Goal: Check status: Check status

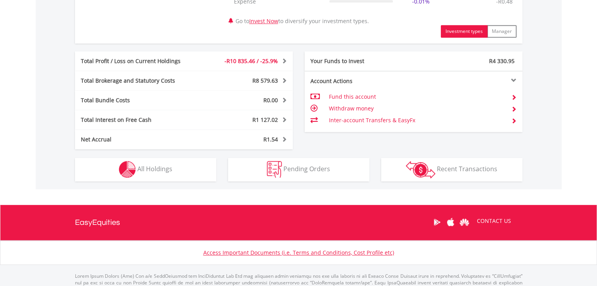
scroll to position [424, 0]
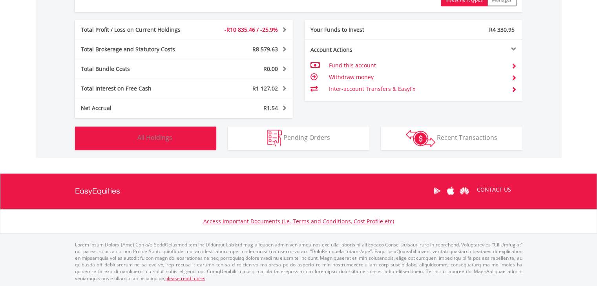
click at [178, 143] on button "Holdings All Holdings" at bounding box center [145, 139] width 141 height 24
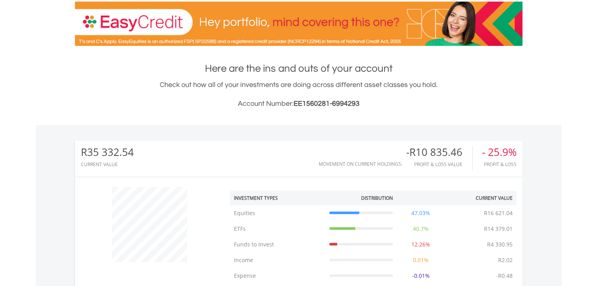
scroll to position [0, 0]
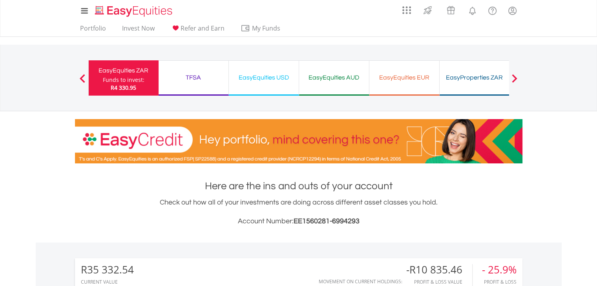
click at [251, 77] on div "EasyEquities USD" at bounding box center [263, 77] width 60 height 11
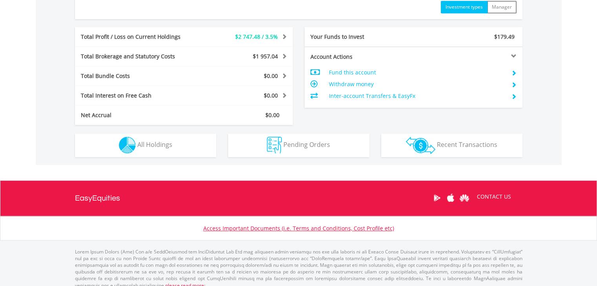
scroll to position [392, 0]
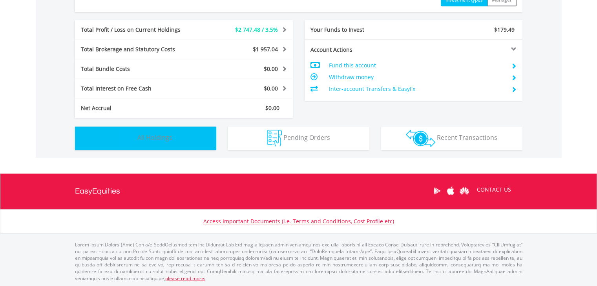
click at [116, 137] on button "Holdings All Holdings" at bounding box center [145, 139] width 141 height 24
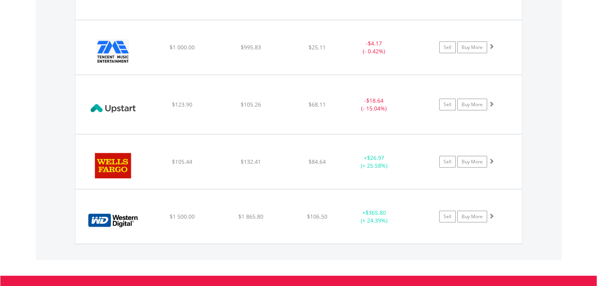
scroll to position [2017, 0]
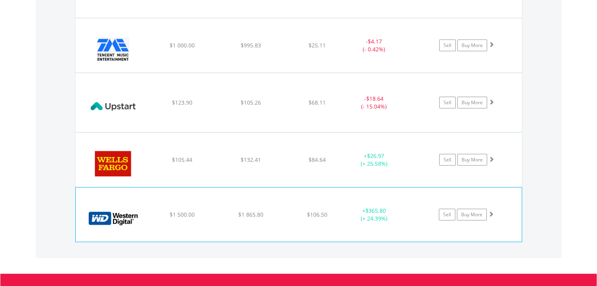
click at [136, 227] on img at bounding box center [113, 219] width 67 height 42
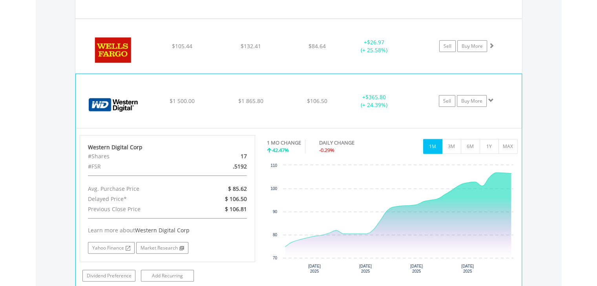
scroll to position [2095, 0]
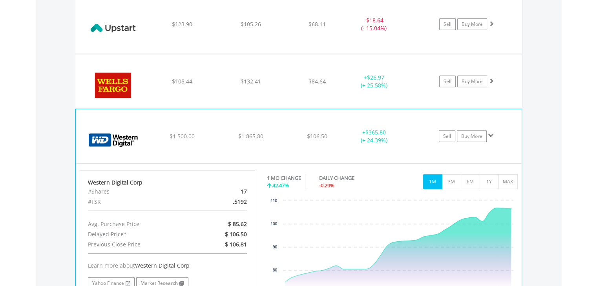
click at [186, 148] on div "﻿ Western Digital Corp $1 500.00 $1 865.80 $106.50 + $365.80 (+ 24.39%) Sell Bu…" at bounding box center [299, 136] width 446 height 54
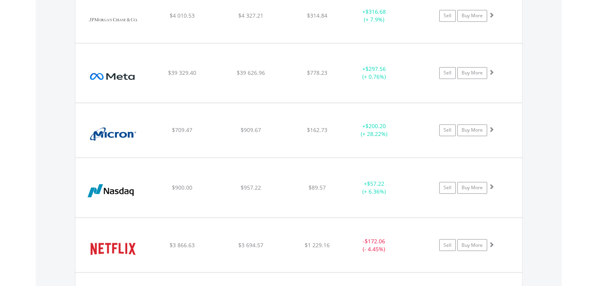
scroll to position [1232, 0]
